Goal: Task Accomplishment & Management: Complete application form

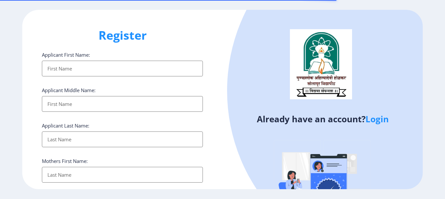
select select
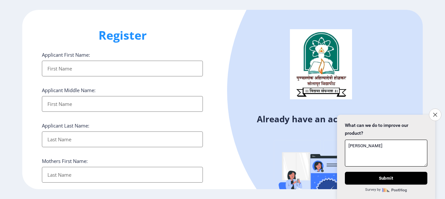
type textarea "[PERSON_NAME]"
click at [103, 74] on input "Applicant First Name:" at bounding box center [122, 69] width 161 height 16
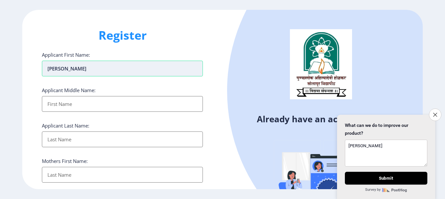
click at [117, 70] on input "[PERSON_NAME]" at bounding box center [122, 69] width 161 height 16
type input "[PERSON_NAME]"
type input "SHIVAJI"
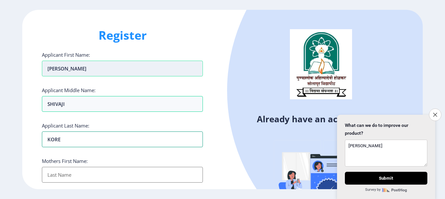
type input "KORE"
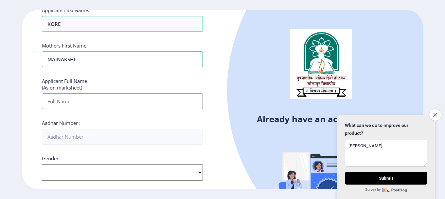
scroll to position [131, 0]
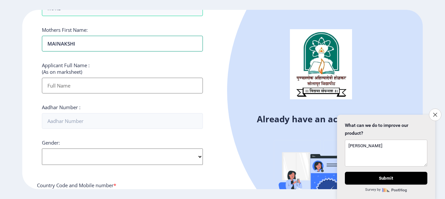
type input "MAINAKSHI"
click at [71, 89] on input "Applicant First Name:" at bounding box center [122, 86] width 161 height 16
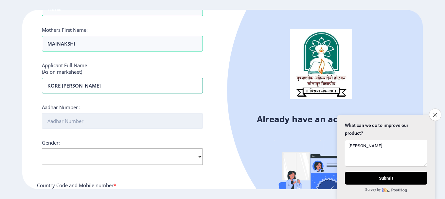
type input "KORE [PERSON_NAME]"
click at [69, 118] on input "Aadhar Number :" at bounding box center [122, 121] width 161 height 16
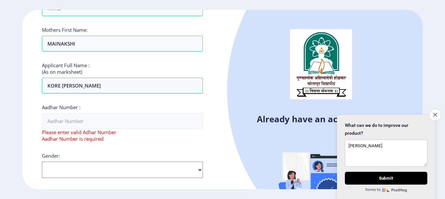
click at [90, 153] on div "Gender: Select Gender [DEMOGRAPHIC_DATA] [DEMOGRAPHIC_DATA] Other" at bounding box center [122, 165] width 161 height 26
select select "[DEMOGRAPHIC_DATA]"
click at [42, 161] on select "Select Gender [DEMOGRAPHIC_DATA] [DEMOGRAPHIC_DATA] Other" at bounding box center [122, 169] width 161 height 16
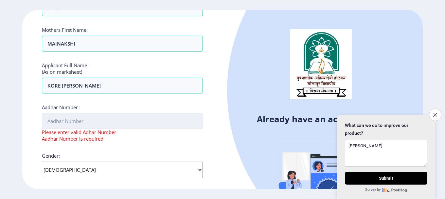
scroll to position [164, 0]
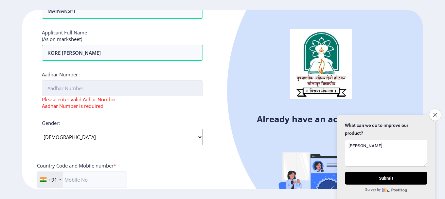
click at [96, 86] on input "Aadhar Number :" at bounding box center [122, 88] width 161 height 16
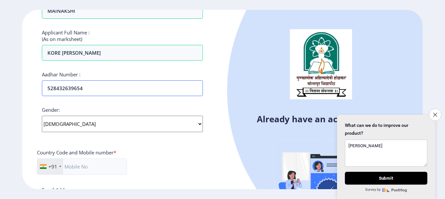
type input "528432639654"
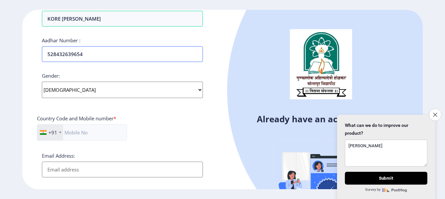
scroll to position [229, 0]
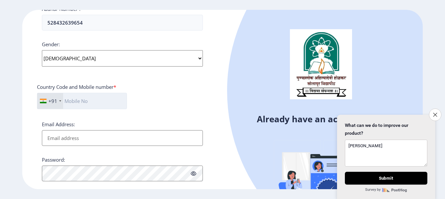
click at [123, 99] on input "text" at bounding box center [82, 101] width 90 height 16
type input "8177938330"
click at [87, 140] on input "Email Address:" at bounding box center [122, 138] width 161 height 16
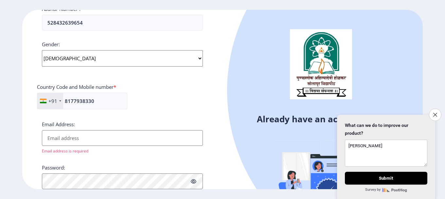
paste input "[EMAIL_ADDRESS][DOMAIN_NAME]"
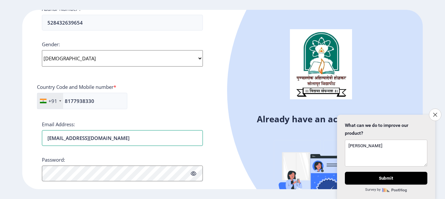
type input "[EMAIL_ADDRESS][DOMAIN_NAME]"
click at [194, 172] on icon at bounding box center [194, 173] width 6 height 5
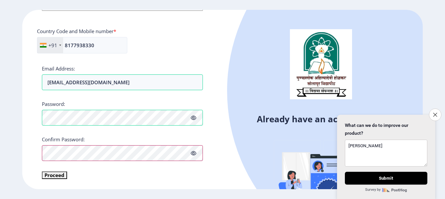
scroll to position [284, 0]
click at [215, 139] on div "Register Applicant First Name: [PERSON_NAME] Applicant Middle Name: SHIVAJI App…" at bounding box center [122, 99] width 200 height 179
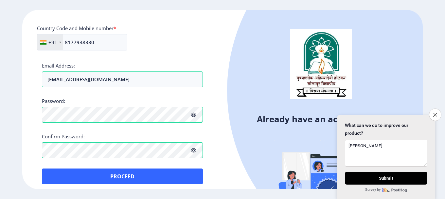
scroll to position [293, 0]
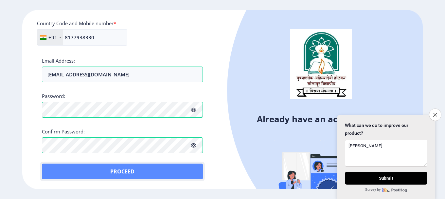
click at [128, 169] on button "Proceed" at bounding box center [122, 171] width 161 height 16
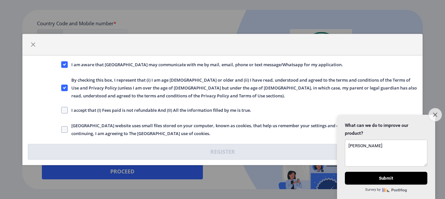
click at [434, 112] on icon "Close survey" at bounding box center [435, 114] width 4 height 4
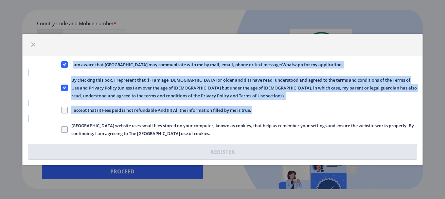
drag, startPoint x: 71, startPoint y: 67, endPoint x: 214, endPoint y: 137, distance: 159.0
click at [214, 137] on div "I am aware that [GEOGRAPHIC_DATA] may communicate with me by mail, email, phone…" at bounding box center [223, 109] width 400 height 109
copy div "I am aware that [GEOGRAPHIC_DATA] may communicate with me by mail, email, phone…"
click at [62, 109] on span at bounding box center [64, 110] width 7 height 7
click at [62, 110] on input "I accept that (I) Fees paid is not refundable And (II) All the information fill…" at bounding box center [61, 110] width 0 height 0
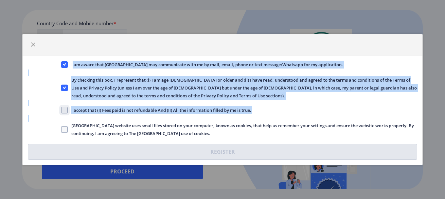
checkbox input "true"
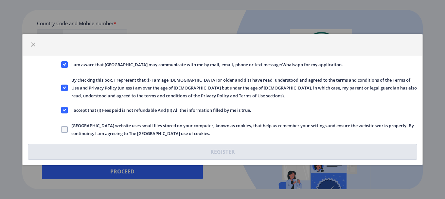
click at [66, 124] on label "[GEOGRAPHIC_DATA] website uses small files stored on your computer, known as co…" at bounding box center [239, 129] width 356 height 16
click at [62, 129] on input "[GEOGRAPHIC_DATA] website uses small files stored on your computer, known as co…" at bounding box center [61, 129] width 0 height 0
checkbox input "true"
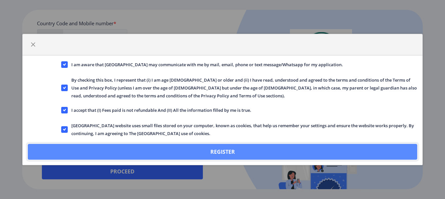
click at [261, 149] on button "Register" at bounding box center [222, 152] width 389 height 16
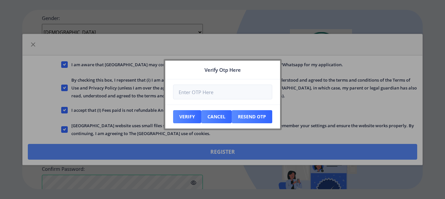
scroll to position [330, 0]
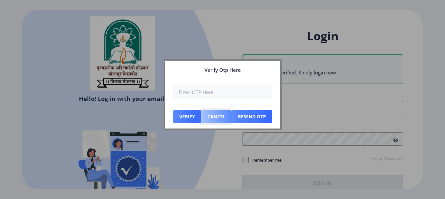
click at [212, 115] on button "Cancel" at bounding box center [216, 116] width 30 height 13
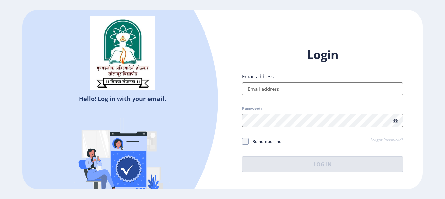
click at [295, 87] on input "Email address:" at bounding box center [322, 88] width 161 height 13
type input "[EMAIL_ADDRESS][DOMAIN_NAME]"
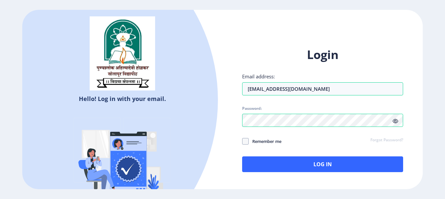
click at [395, 121] on icon at bounding box center [396, 120] width 6 height 5
click at [248, 140] on span at bounding box center [245, 141] width 7 height 7
click at [243, 141] on input "Remember me" at bounding box center [242, 141] width 0 height 0
checkbox input "true"
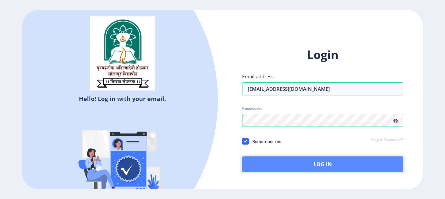
click at [329, 161] on button "Log In" at bounding box center [322, 164] width 161 height 16
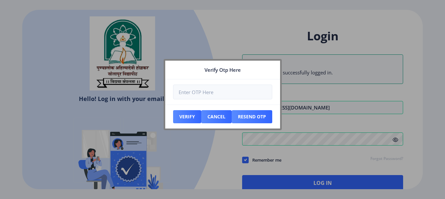
drag, startPoint x: 244, startPoint y: 66, endPoint x: 227, endPoint y: 130, distance: 66.1
click at [227, 130] on nb-card "Verify Otp Here Verify Cancel Resend Otp" at bounding box center [223, 94] width 118 height 71
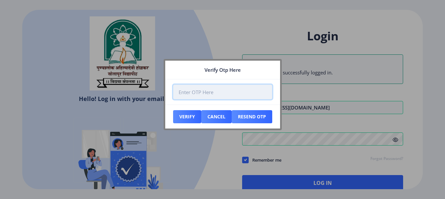
click at [226, 91] on input "number" at bounding box center [222, 91] width 99 height 15
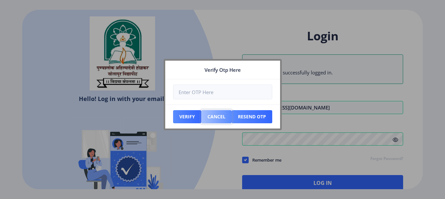
click at [218, 118] on button "Cancel" at bounding box center [216, 116] width 30 height 13
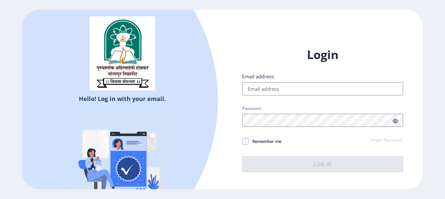
click at [276, 86] on input "Email address:" at bounding box center [322, 88] width 161 height 13
click at [273, 91] on input "Email address:" at bounding box center [322, 88] width 161 height 13
type input "[EMAIL_ADDRESS][DOMAIN_NAME]"
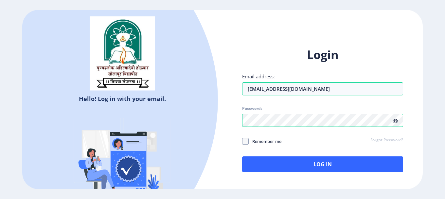
click at [397, 120] on icon at bounding box center [396, 120] width 6 height 5
